Goal: Communication & Community: Answer question/provide support

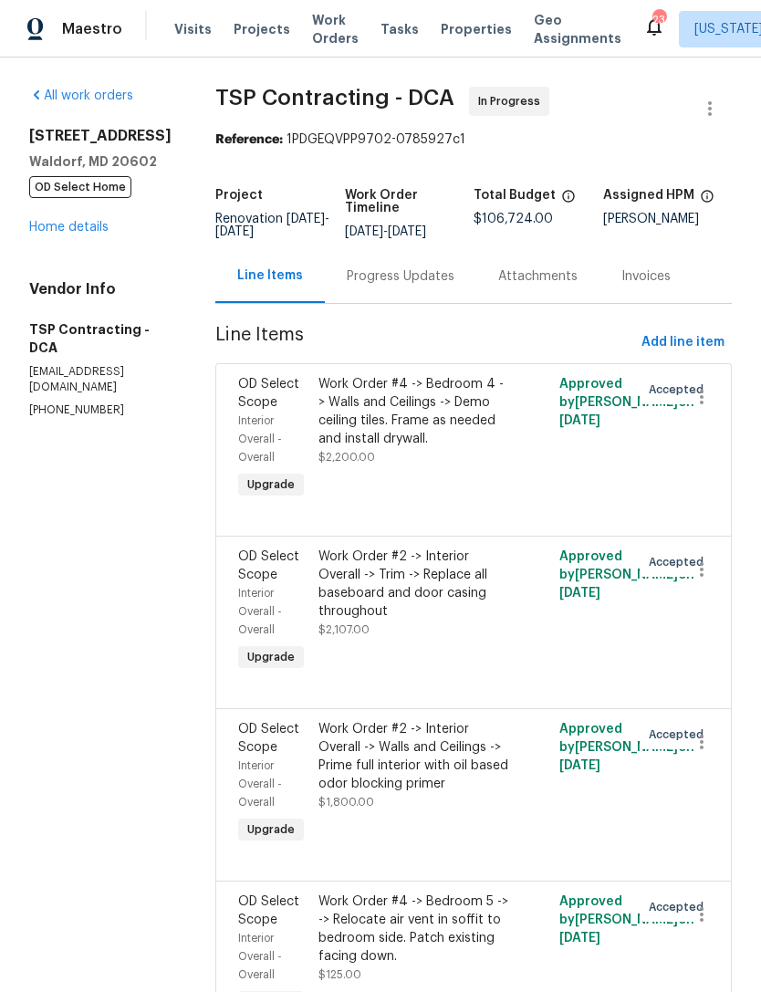
click at [79, 234] on link "Home details" at bounding box center [68, 227] width 79 height 13
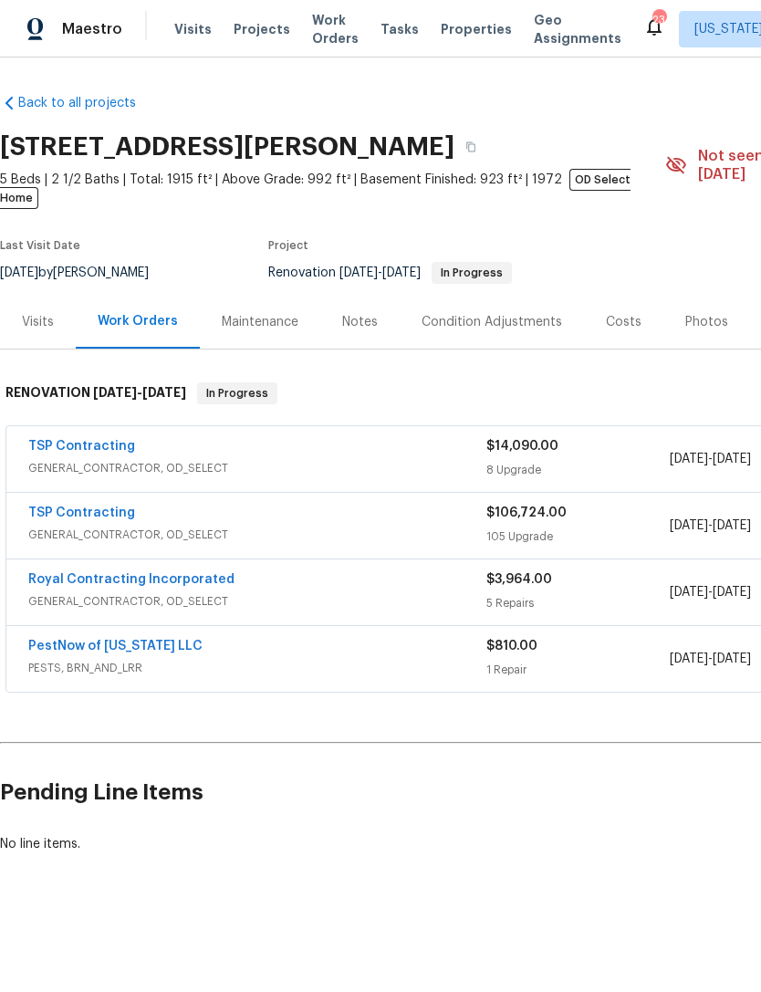
click at [87, 507] on link "TSP Contracting" at bounding box center [81, 513] width 107 height 13
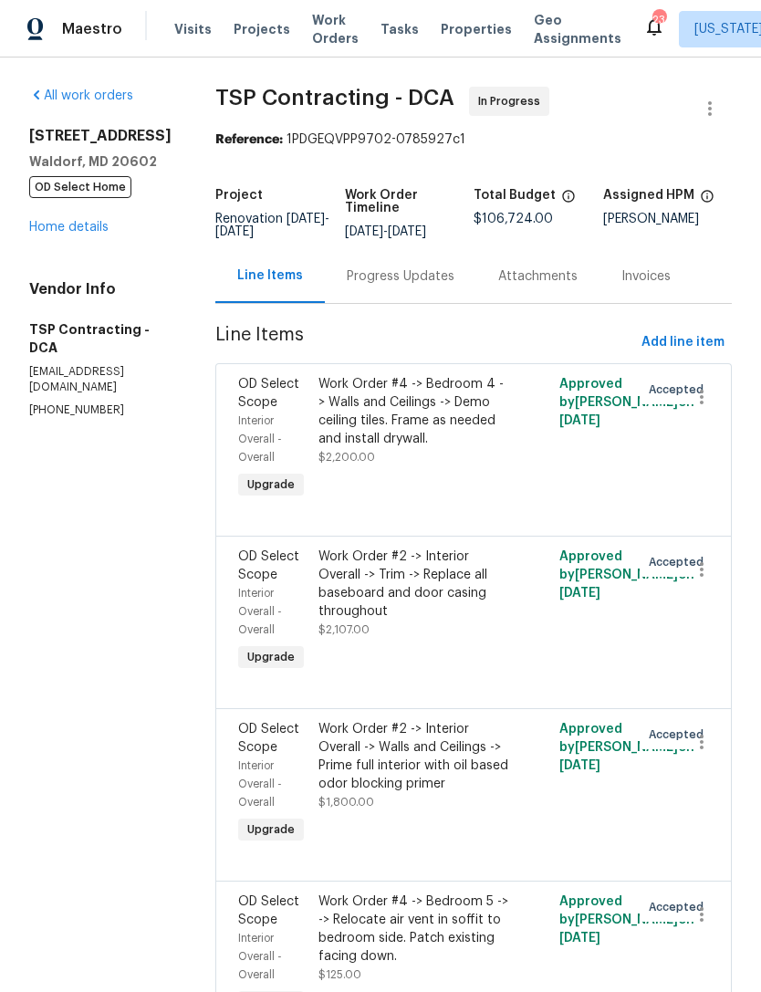
scroll to position [89, 0]
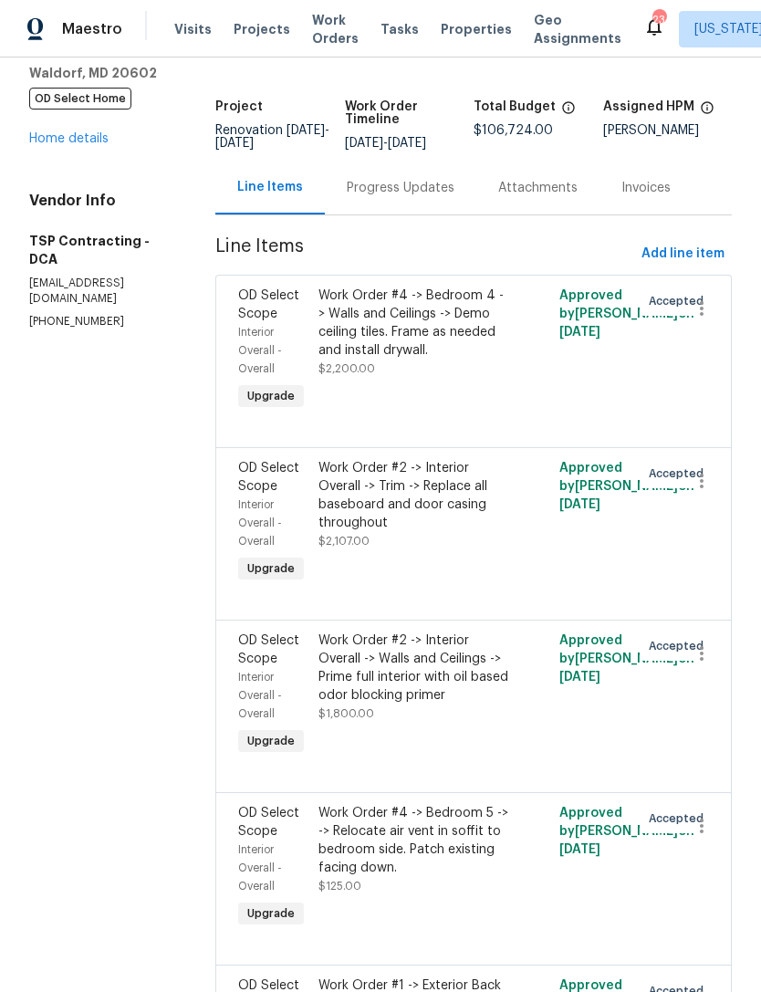
click at [391, 192] on div "Progress Updates" at bounding box center [401, 188] width 108 height 18
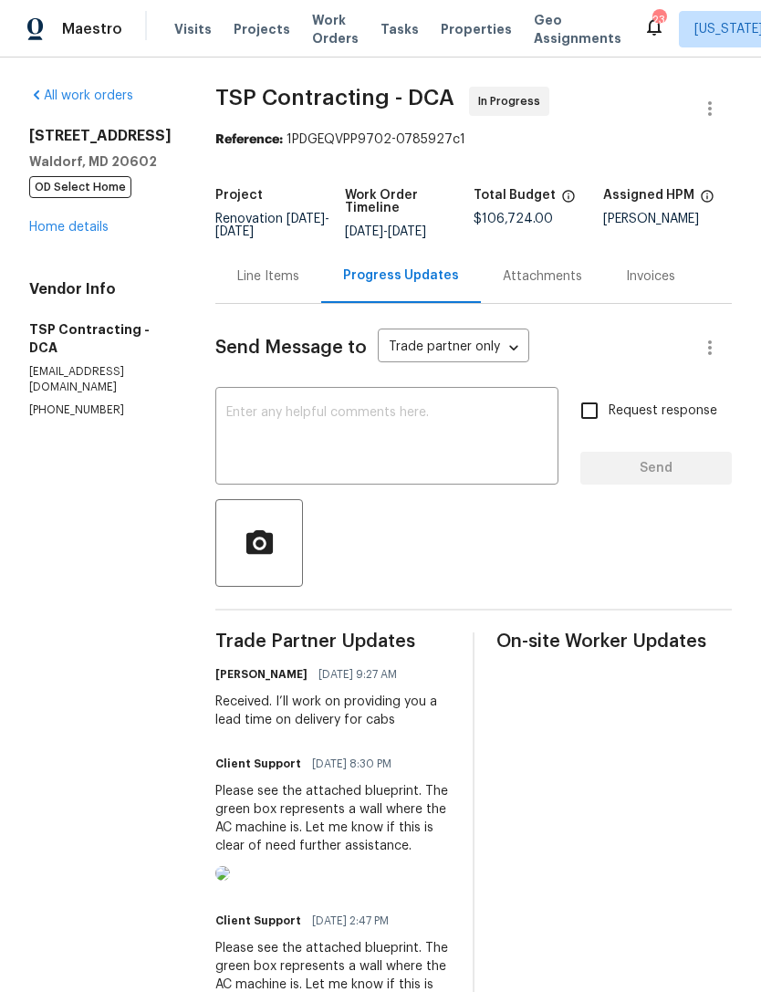
click at [421, 443] on textarea at bounding box center [386, 438] width 321 height 64
click at [404, 438] on textarea at bounding box center [386, 438] width 321 height 64
paste textarea "Hi [PERSON_NAME].[PERSON_NAME] regarding the above: Fencing - There are some ph…"
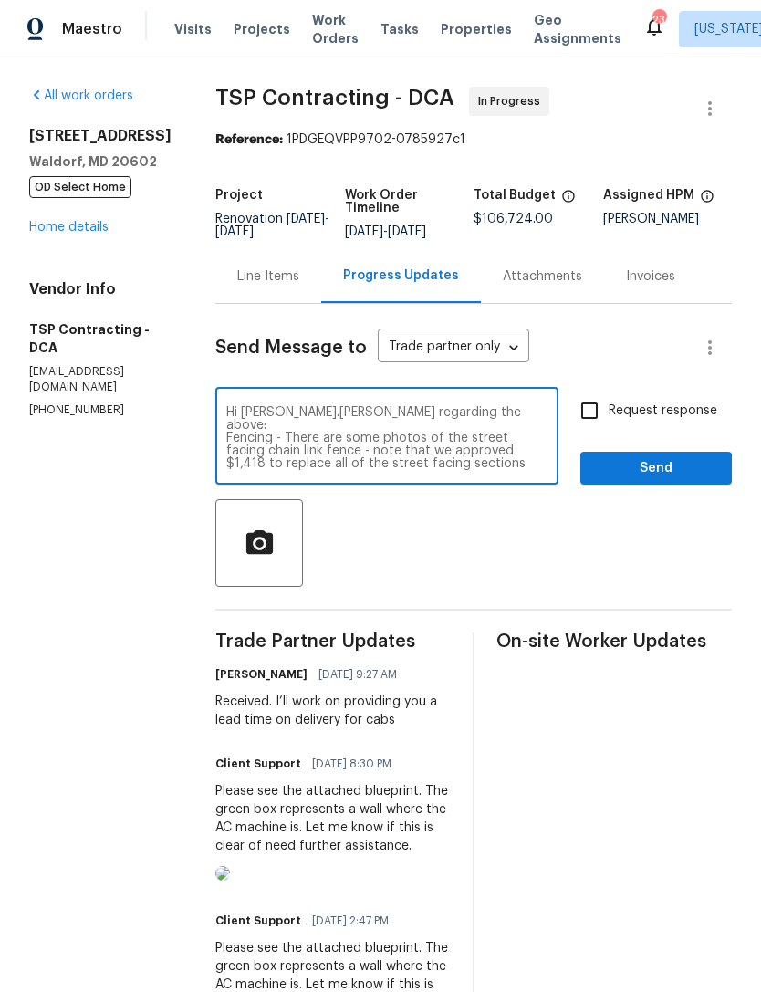
click at [262, 420] on textarea "Hi [PERSON_NAME].[PERSON_NAME] regarding the above: Fencing - There are some ph…" at bounding box center [386, 438] width 321 height 64
click at [446, 417] on textarea "Hi [PERSON_NAME].[PERSON_NAME] regarding the above: Fencing - There are some ph…" at bounding box center [386, 438] width 321 height 64
click at [226, 425] on textarea "Fencing - There are some photos of the street facing chain link fence - note th…" at bounding box center [386, 438] width 321 height 64
click at [226, 431] on textarea "Fencing - There are some photos of the street facing chain link fence - note th…" at bounding box center [386, 438] width 321 height 64
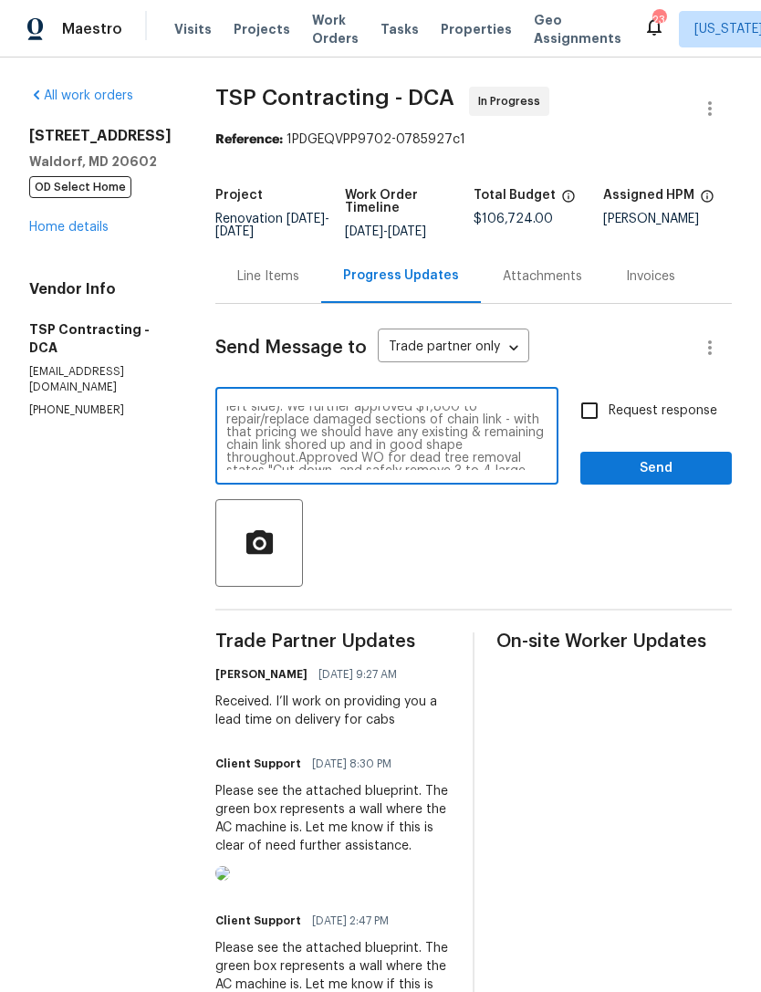
click at [263, 448] on textarea "Fencing - There are some photos of the street facing chain link fence - note th…" at bounding box center [386, 438] width 321 height 64
click at [226, 409] on textarea "Fencing - There are some photos of the street facing chain link fence - note th…" at bounding box center [386, 438] width 321 height 64
click at [251, 407] on textarea "Fencing - There are some photos of the street facing chain link fence - note th…" at bounding box center [386, 438] width 321 height 64
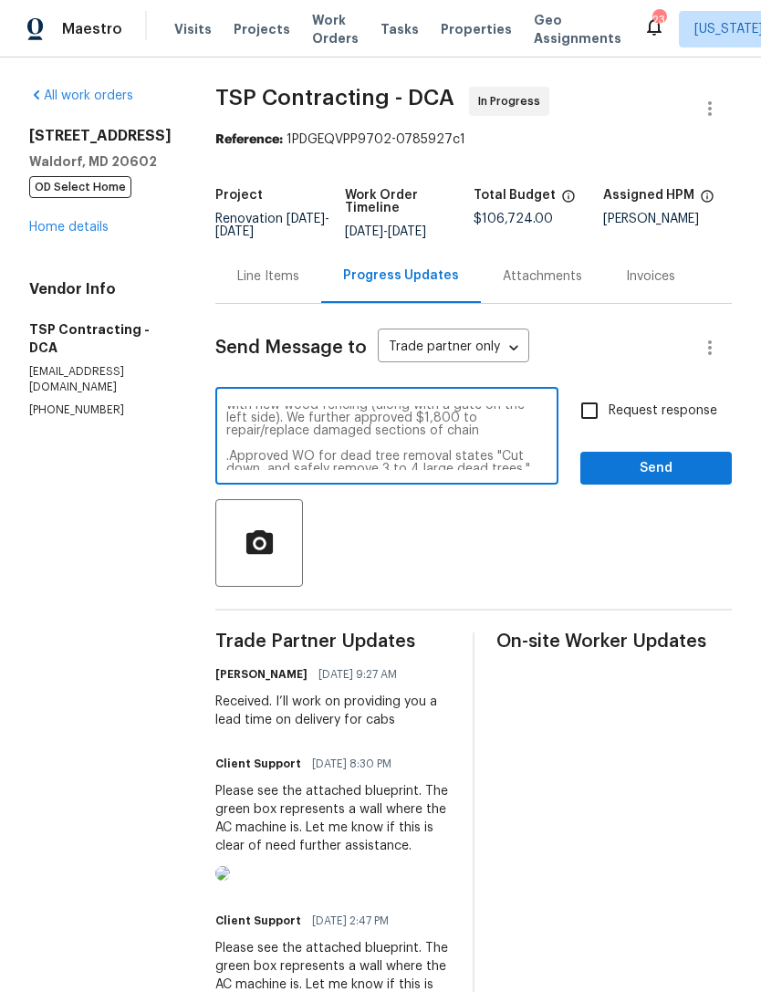
click at [226, 444] on textarea "Team : Update Fencing - There are some photos of the street facing chain link f…" at bounding box center [386, 438] width 321 height 64
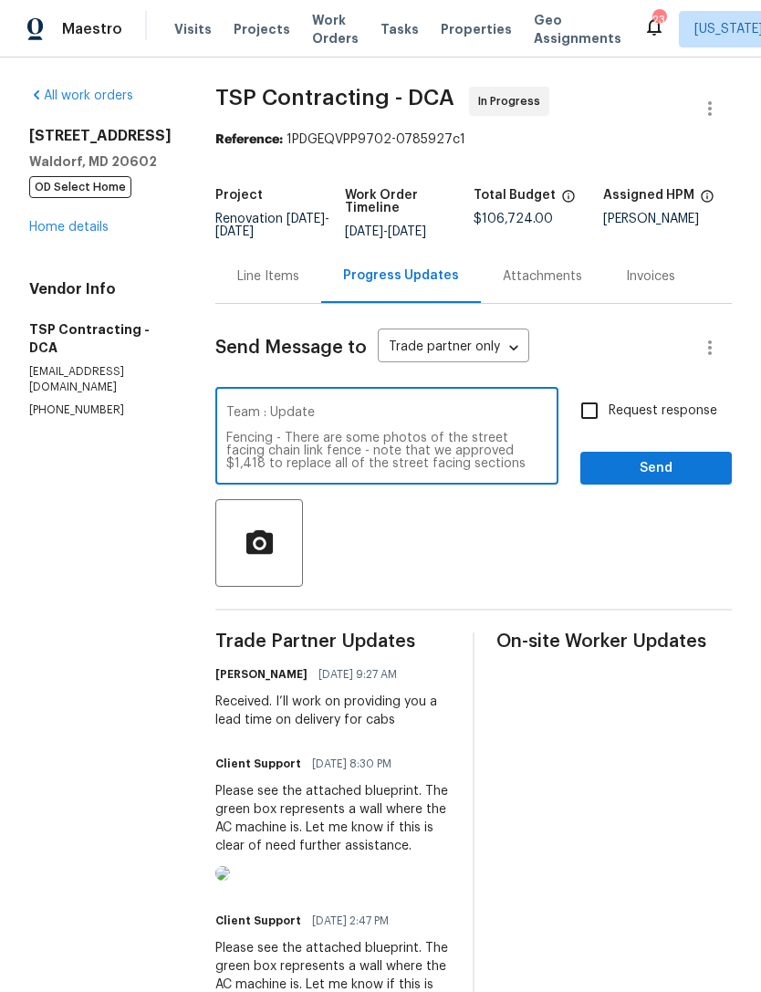
scroll to position [0, 0]
click at [340, 415] on textarea "Team : Update Fencing - There are some photos of the street facing chain link f…" at bounding box center [386, 438] width 321 height 64
click at [362, 431] on textarea "Team : Update regarding progress visit walkthrough performed [DATE] with [PERSO…" at bounding box center [386, 438] width 321 height 64
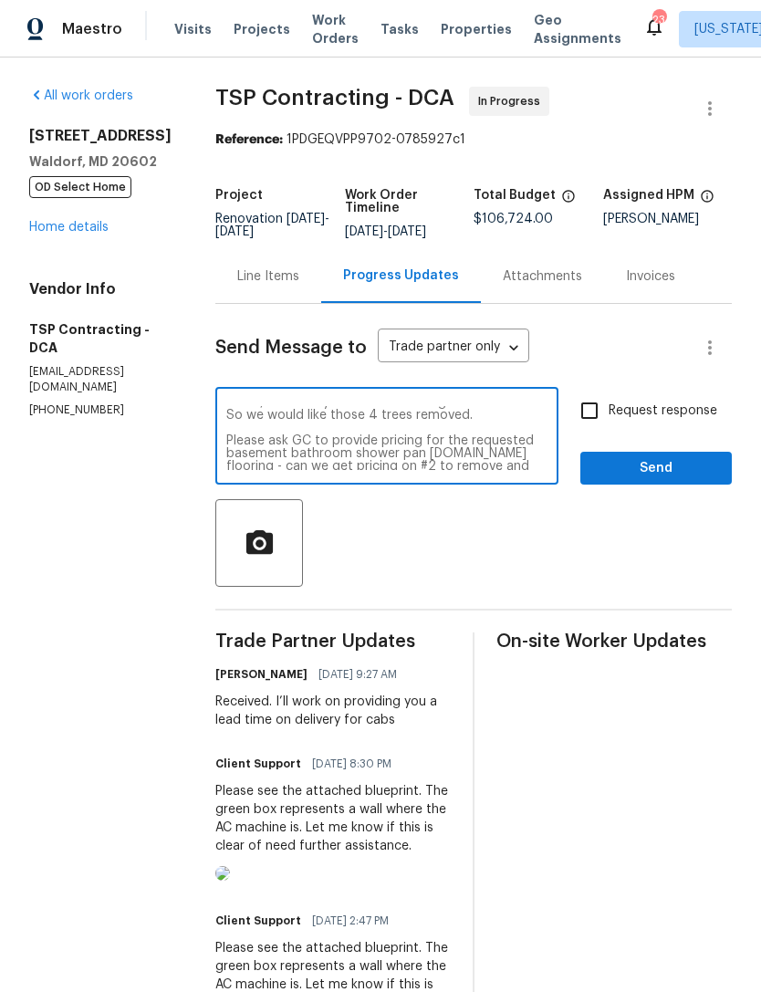
click at [310, 421] on textarea "Team : Update regarding progress visit walkthrough performed [DATE] with [PERSO…" at bounding box center [386, 438] width 321 height 64
click at [303, 425] on textarea "Team : Update regarding progress visit walkthrough performed [DATE] with [PERSO…" at bounding box center [386, 438] width 321 height 64
click at [276, 452] on textarea "Team : Update regarding progress visit walkthrough performed [DATE] with [PERSO…" at bounding box center [386, 438] width 321 height 64
click at [467, 437] on textarea "Team : Update regarding progress visit walkthrough performed [DATE] with [PERSO…" at bounding box center [386, 438] width 321 height 64
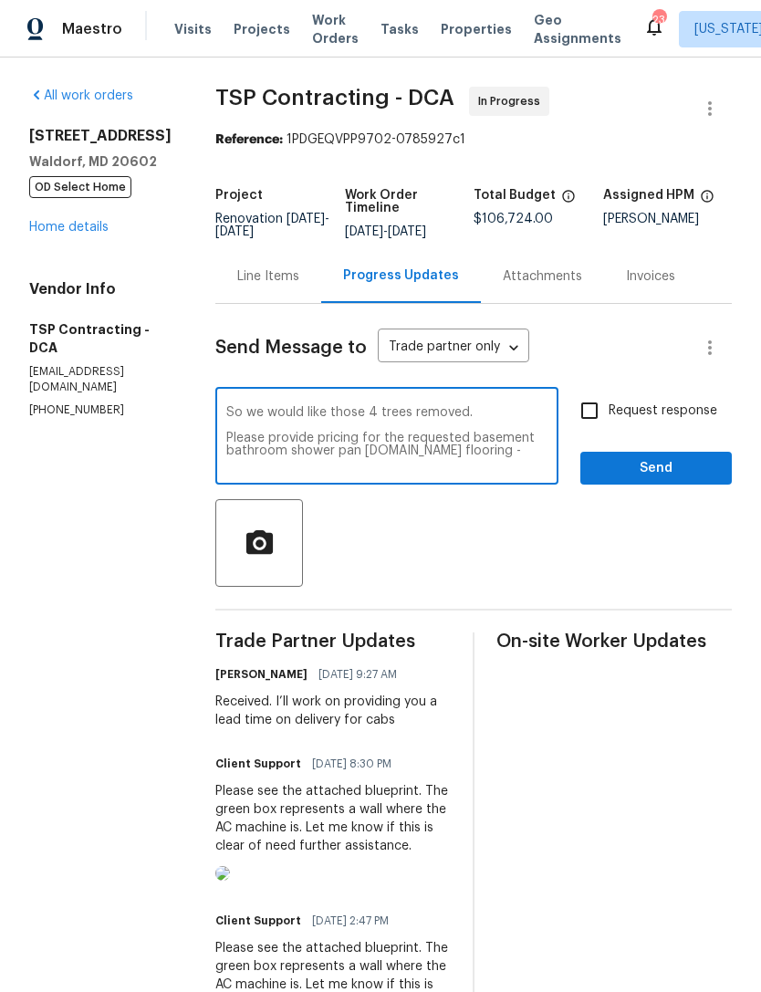
click at [267, 466] on textarea "Team : Update regarding progress visit walkthrough performed [DATE] with [PERSO…" at bounding box center [386, 438] width 321 height 64
click at [333, 425] on textarea "Team : Update regarding progress visit walkthrough performed [DATE] with [PERSO…" at bounding box center [386, 438] width 321 height 64
click at [312, 456] on textarea "Team : Update regarding progress visit walkthrough performed [DATE] with [PERSO…" at bounding box center [386, 438] width 321 height 64
click at [527, 447] on textarea "Team : Update regarding progress visit walkthrough performed [DATE] with [PERSO…" at bounding box center [386, 438] width 321 height 64
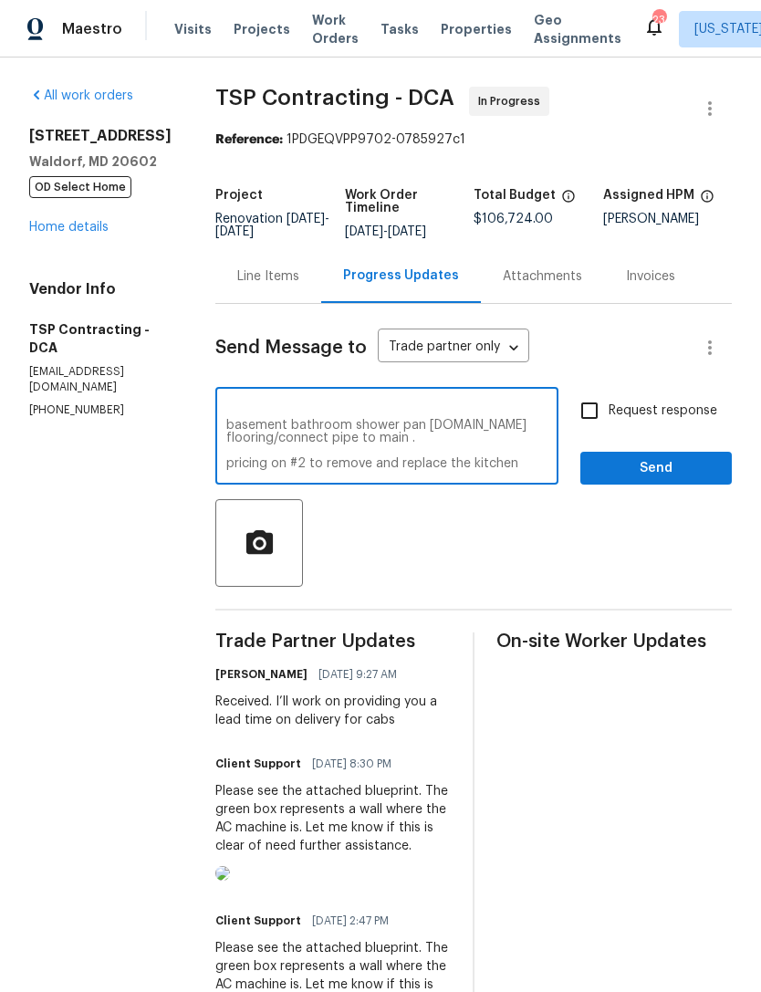
click at [267, 449] on textarea "Team : Update regarding progress visit walkthrough performed [DATE] with [PERSO…" at bounding box center [386, 438] width 321 height 64
click at [300, 448] on textarea "Team : Update regarding progress visit walkthrough performed [DATE] with [PERSO…" at bounding box center [386, 438] width 321 height 64
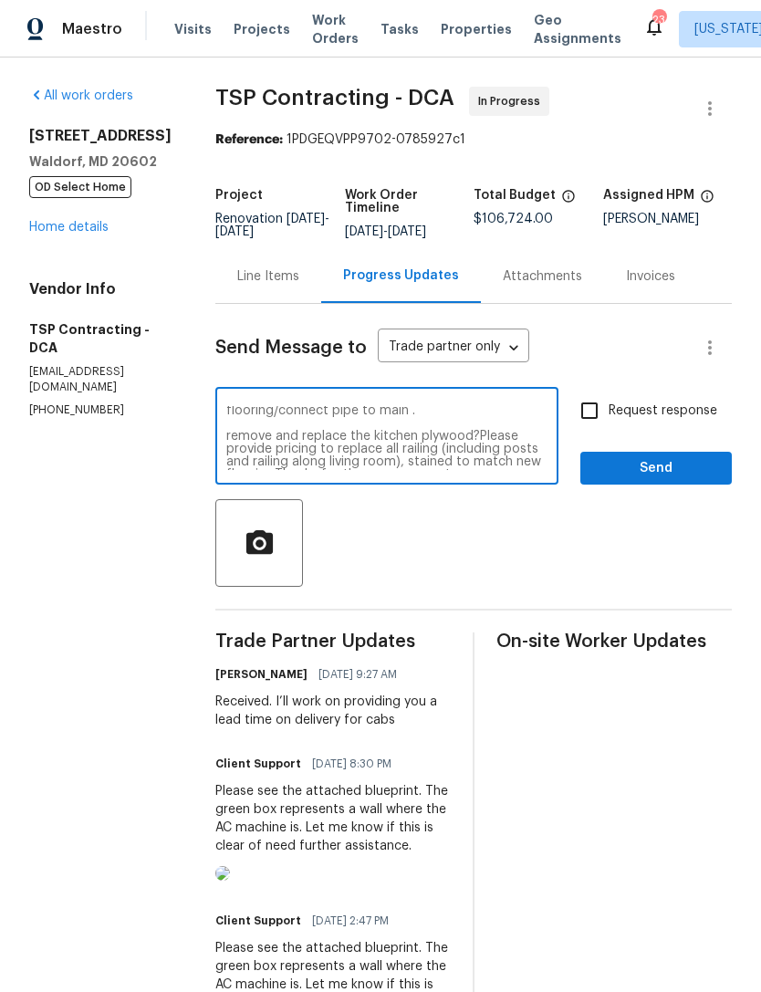
scroll to position [212, 0]
click at [457, 429] on textarea "Team : Update regarding progress visit walkthrough performed [DATE] with [PERSO…" at bounding box center [386, 438] width 321 height 64
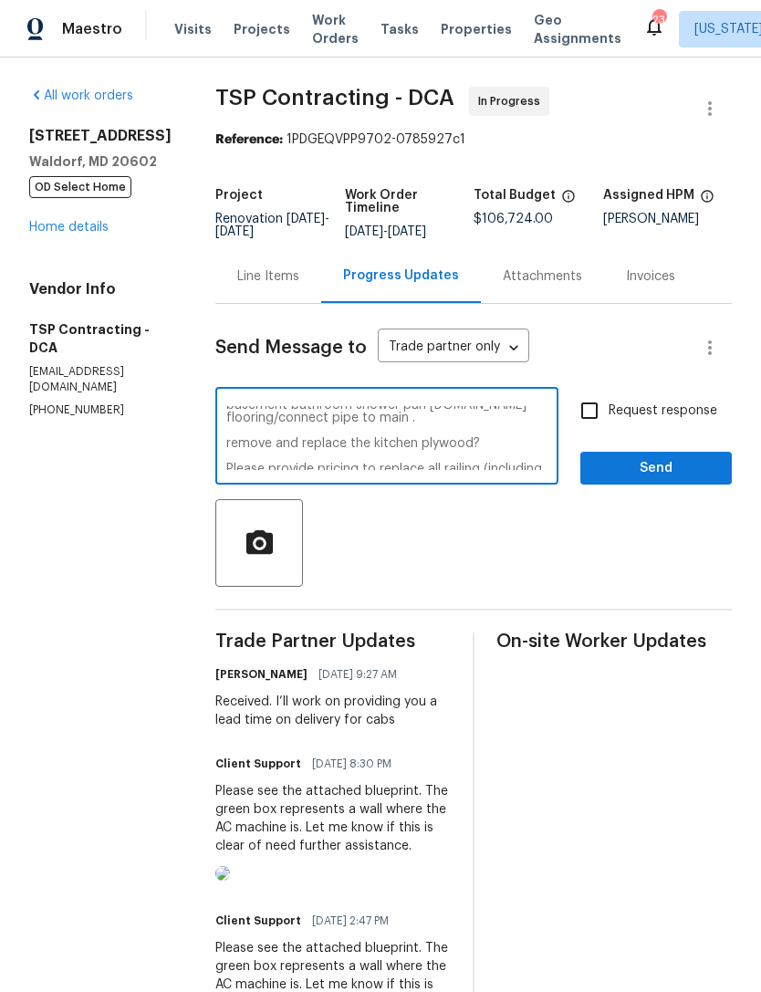
click at [458, 431] on textarea "Team : Update regarding progress visit walkthrough performed [DATE] with [PERSO…" at bounding box center [386, 438] width 321 height 64
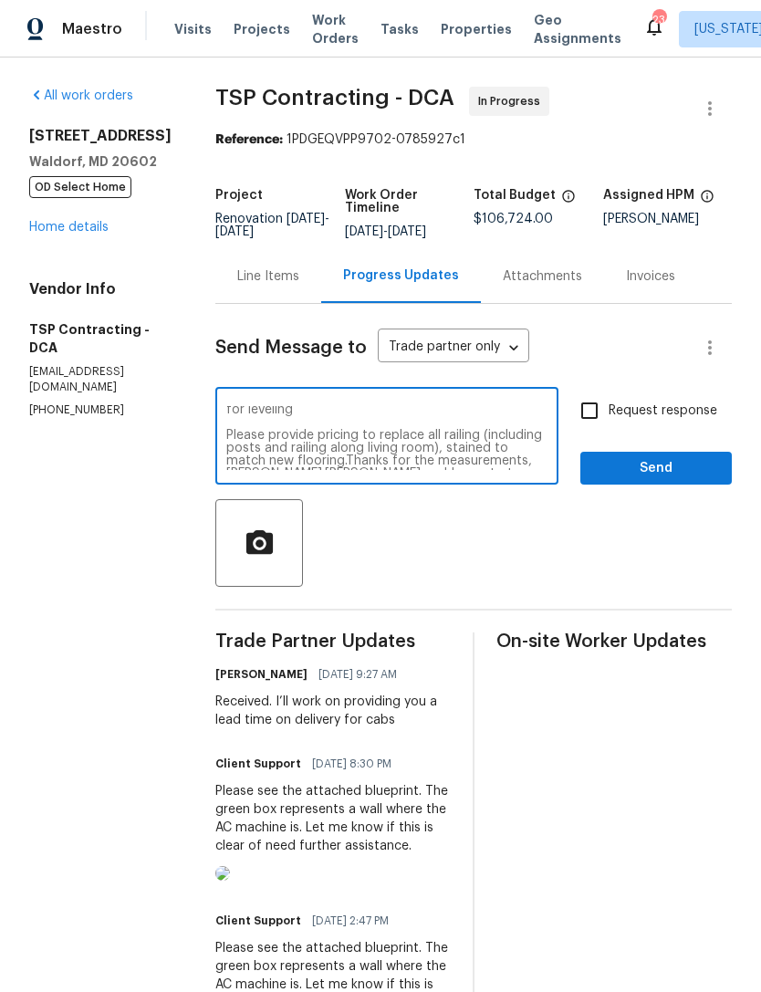
scroll to position [257, 0]
click at [358, 420] on textarea "Team : Update regarding progress visit walkthrough performed [DATE] with [PERSO…" at bounding box center [386, 438] width 321 height 64
click at [448, 462] on textarea "Team : Update regarding progress visit walkthrough performed [DATE] with [PERSO…" at bounding box center [386, 438] width 321 height 64
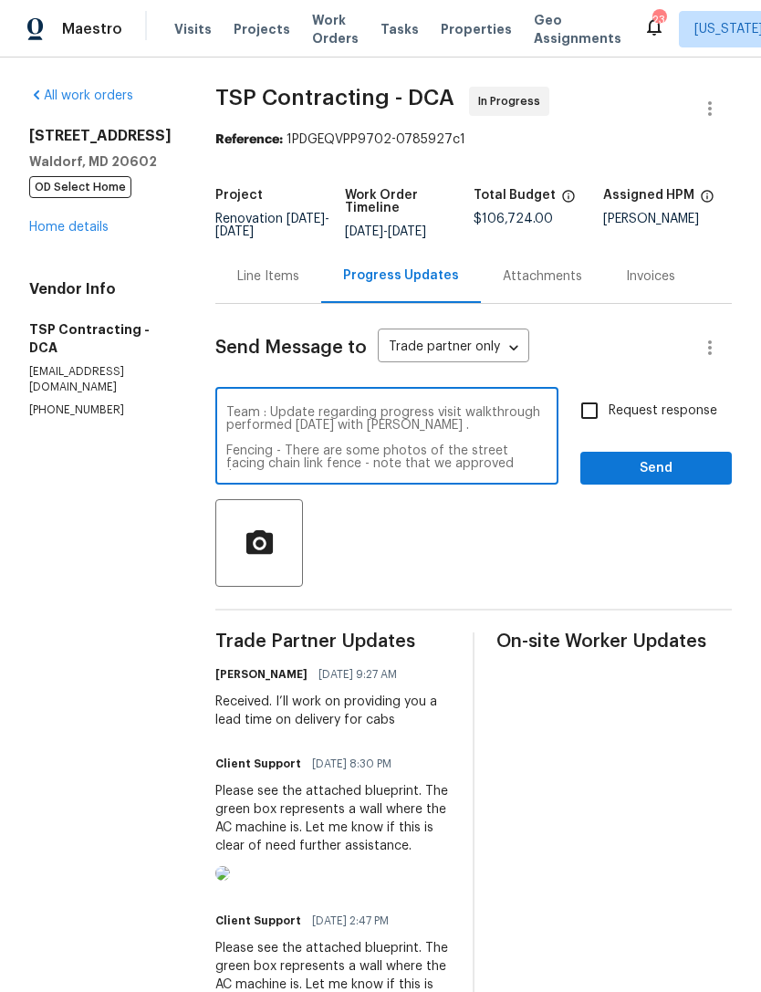
scroll to position [0, 0]
click at [424, 426] on textarea "Team : Update regarding progress visit walkthrough performed [DATE] with [PERSO…" at bounding box center [386, 438] width 321 height 64
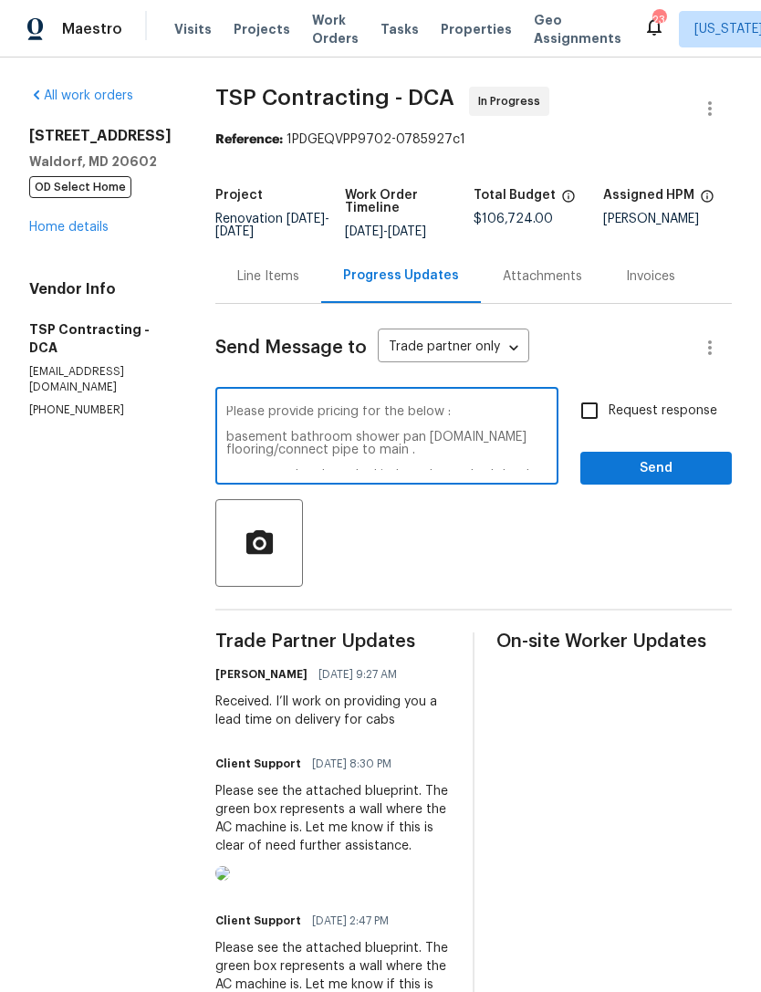
scroll to position [179, 0]
click at [485, 417] on textarea "Team : Update regarding progress visit walkthrough performed [DATE] with [PERSO…" at bounding box center [386, 438] width 321 height 64
click at [484, 432] on textarea "Team : Update regarding progress visit walkthrough performed [DATE] with [PERSO…" at bounding box center [386, 438] width 321 height 64
click at [226, 438] on textarea "Team : Update regarding progress visit walkthrough performed [DATE] with [PERSO…" at bounding box center [386, 438] width 321 height 64
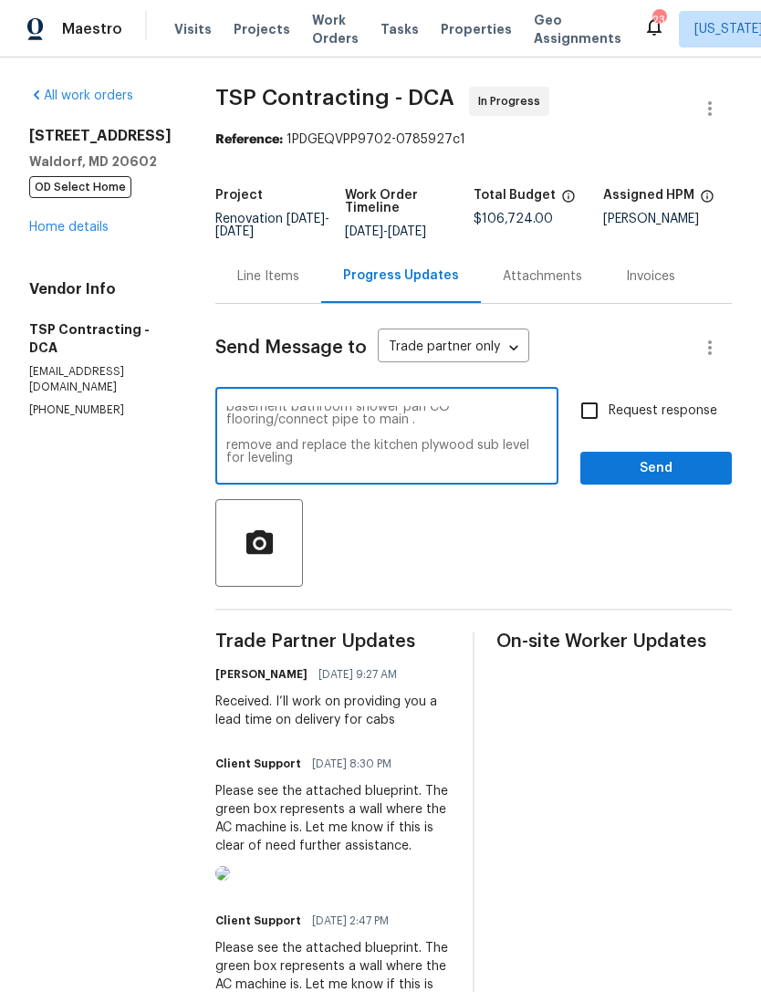
click at [508, 431] on textarea "Team : Update regarding progress visit walkthrough performed [DATE] with [PERSO…" at bounding box center [386, 438] width 321 height 64
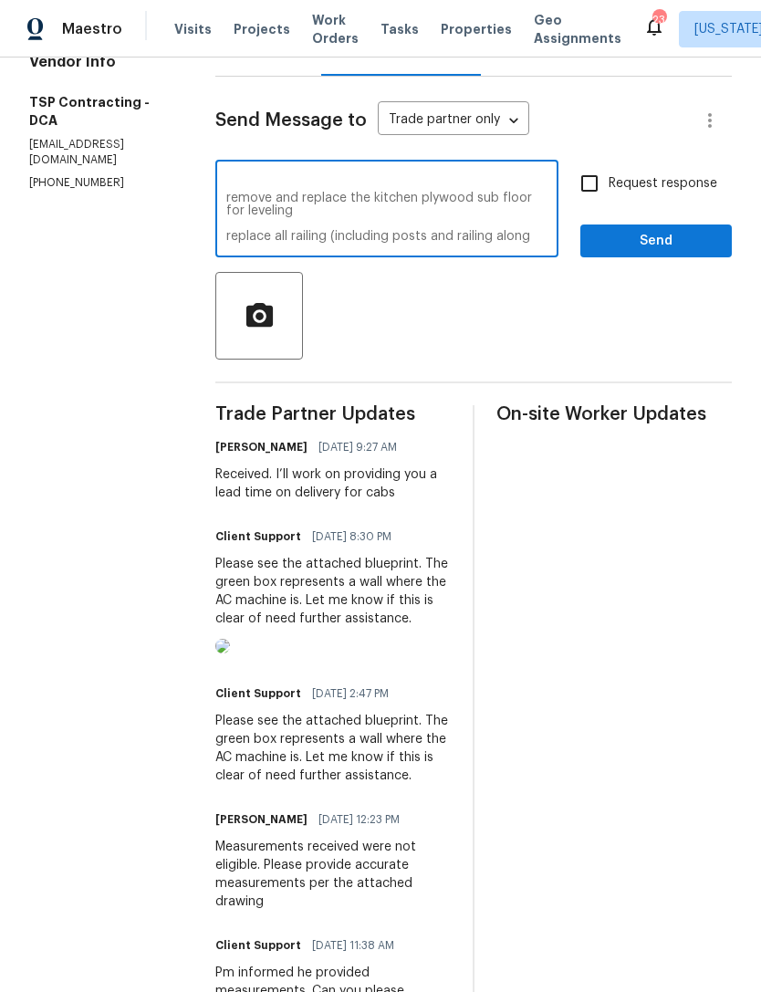
scroll to position [218, 8]
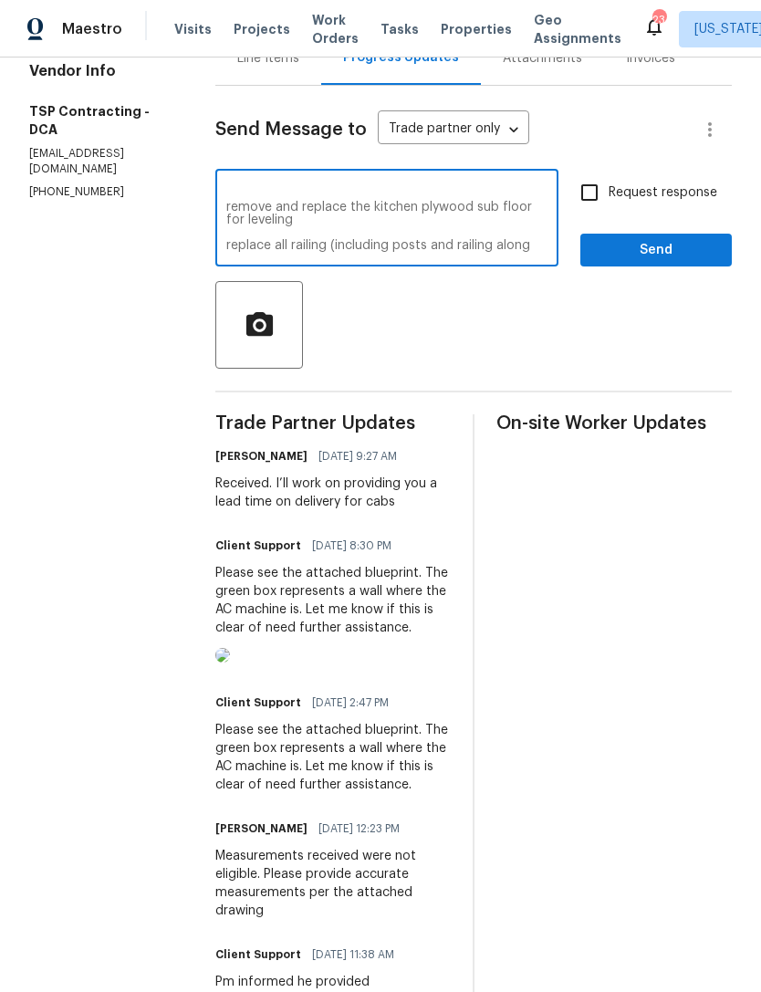
type textarea "Team : Update regarding progress visit walkthrough performed [DATE] with [PERSO…"
click at [586, 191] on input "Request response" at bounding box center [590, 192] width 38 height 38
checkbox input "true"
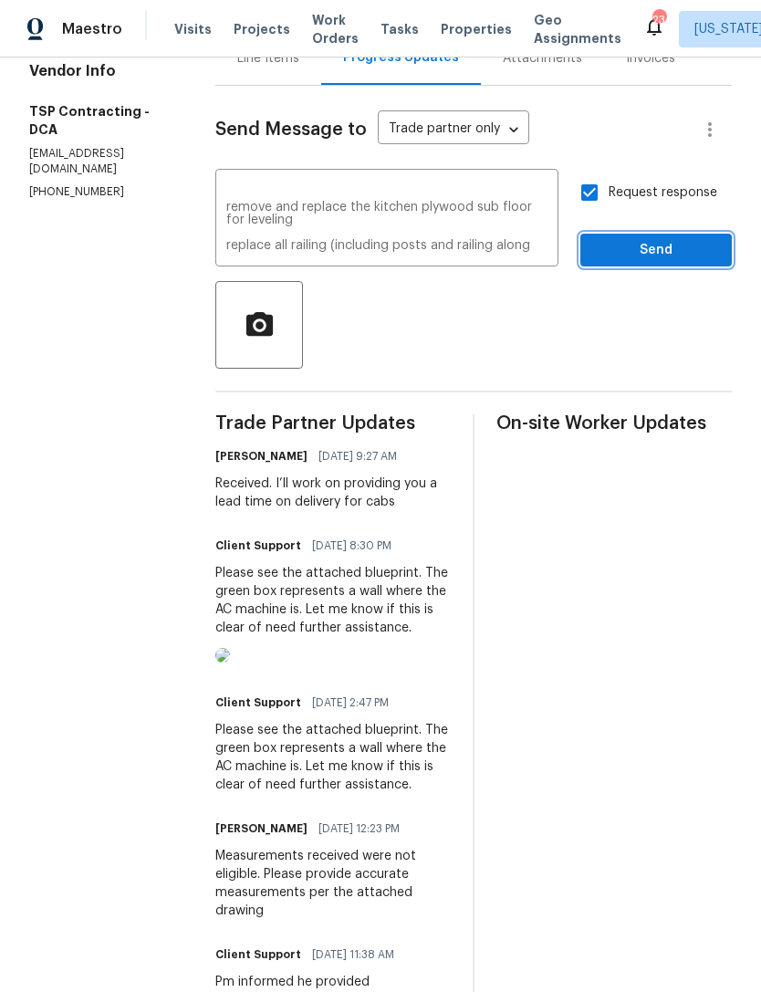
click at [644, 248] on span "Send" at bounding box center [656, 250] width 122 height 23
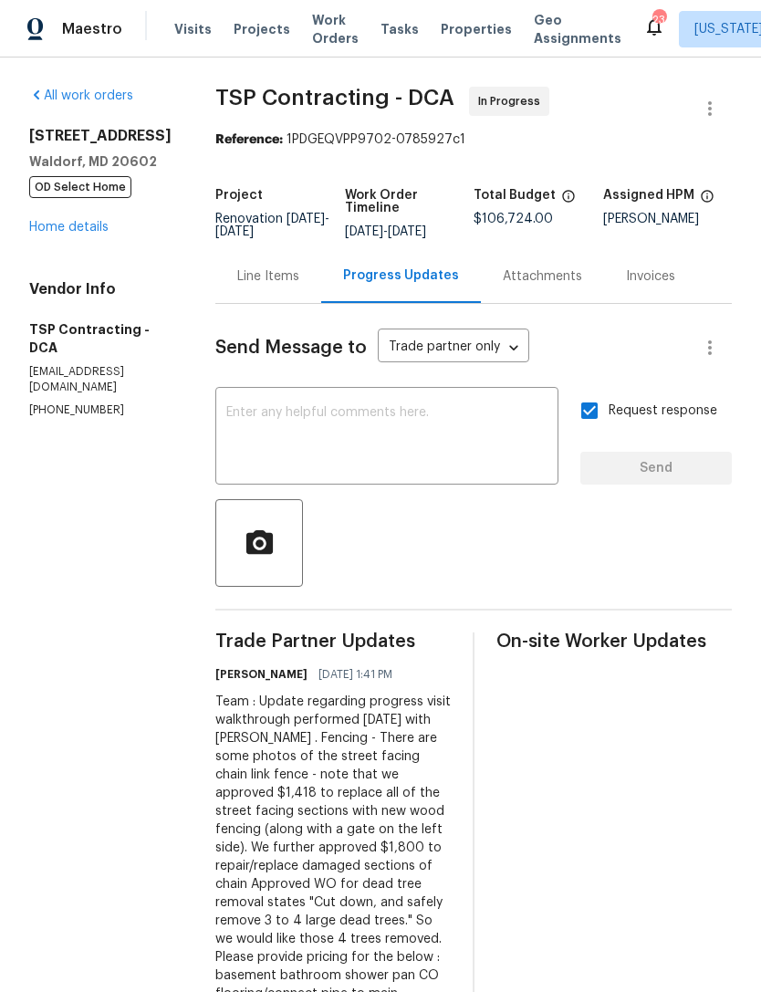
scroll to position [0, 0]
